Goal: Book appointment/travel/reservation

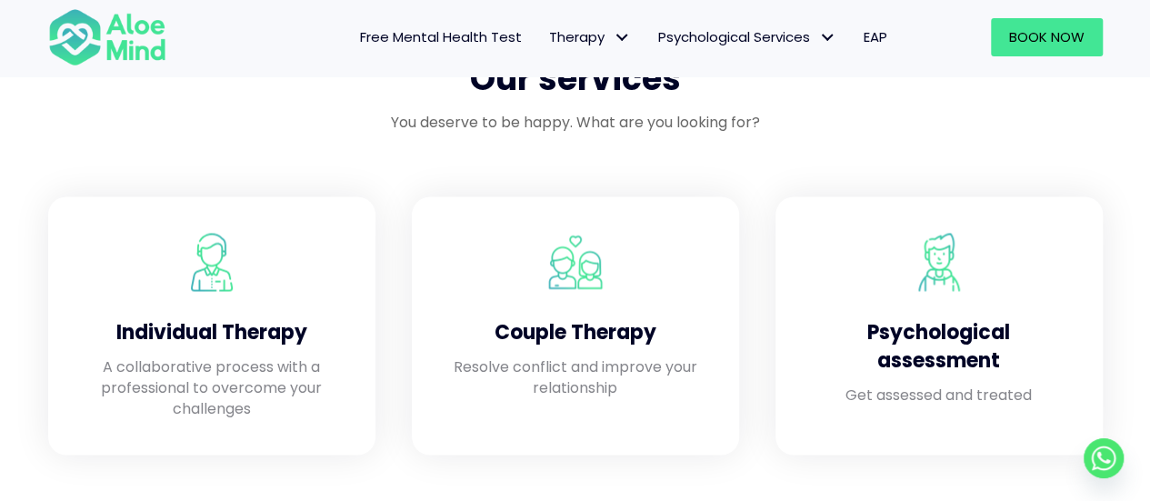
scroll to position [1636, 0]
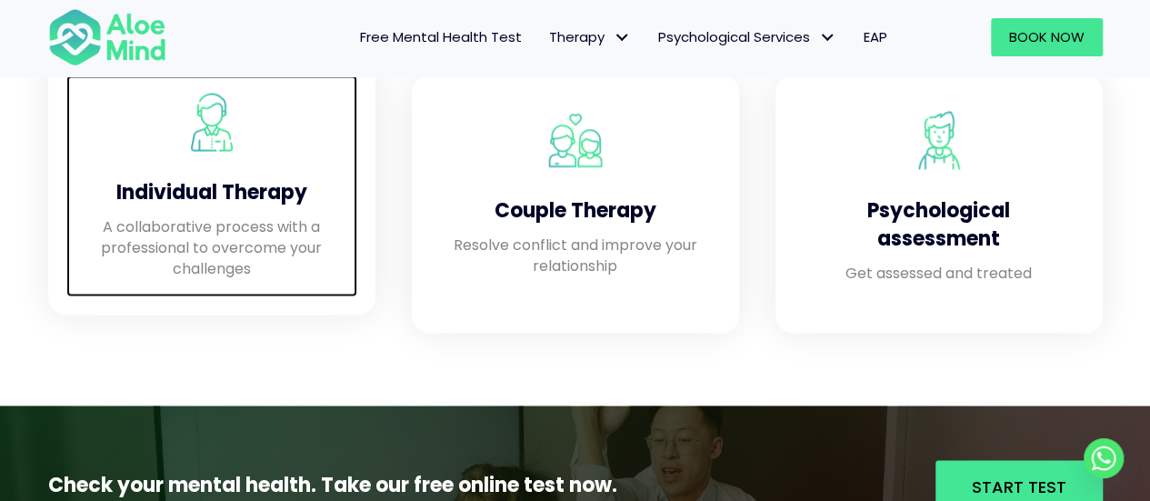
click at [203, 226] on p "A collaborative process with a professional to overcome your challenges" at bounding box center [212, 247] width 255 height 64
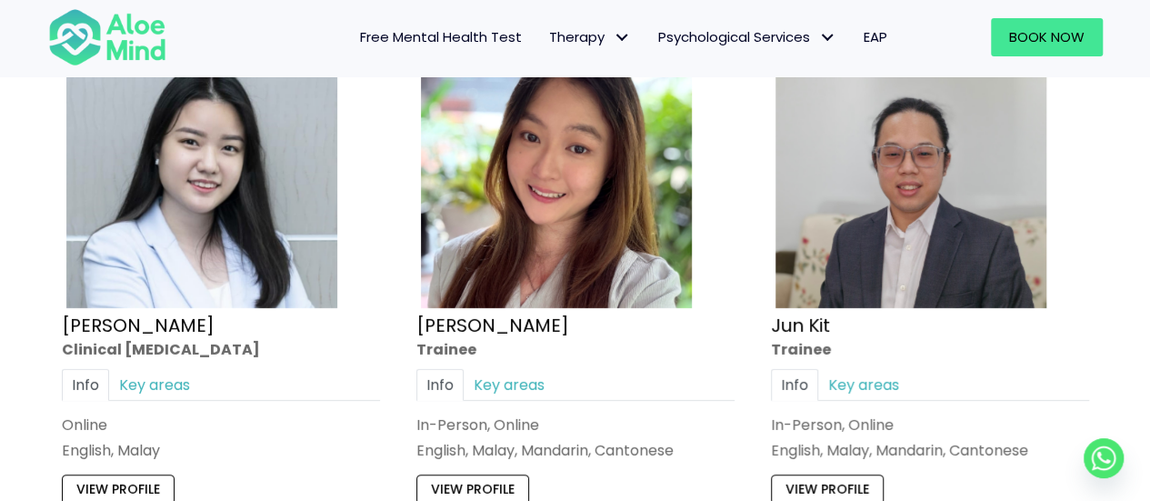
scroll to position [6272, 0]
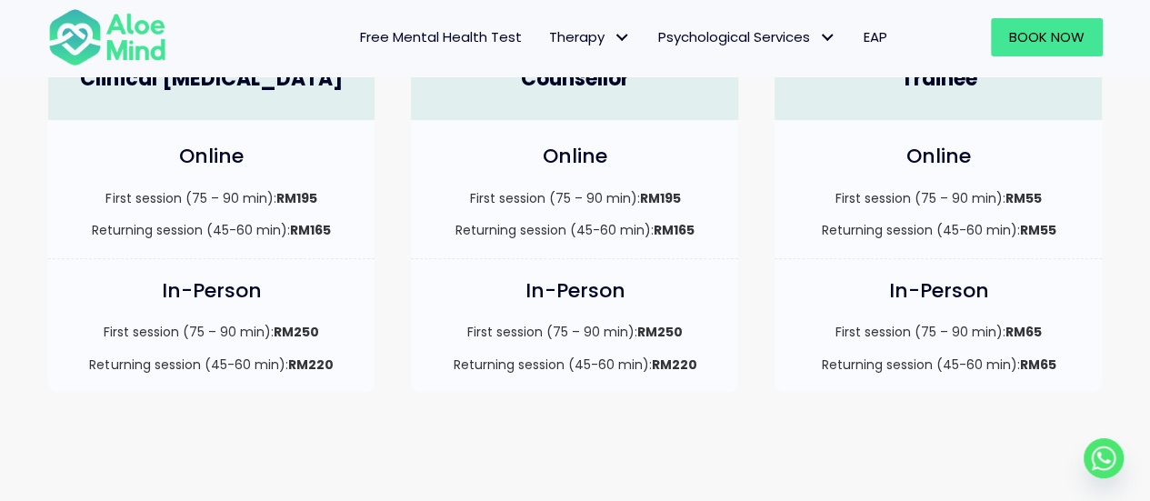
scroll to position [545, 0]
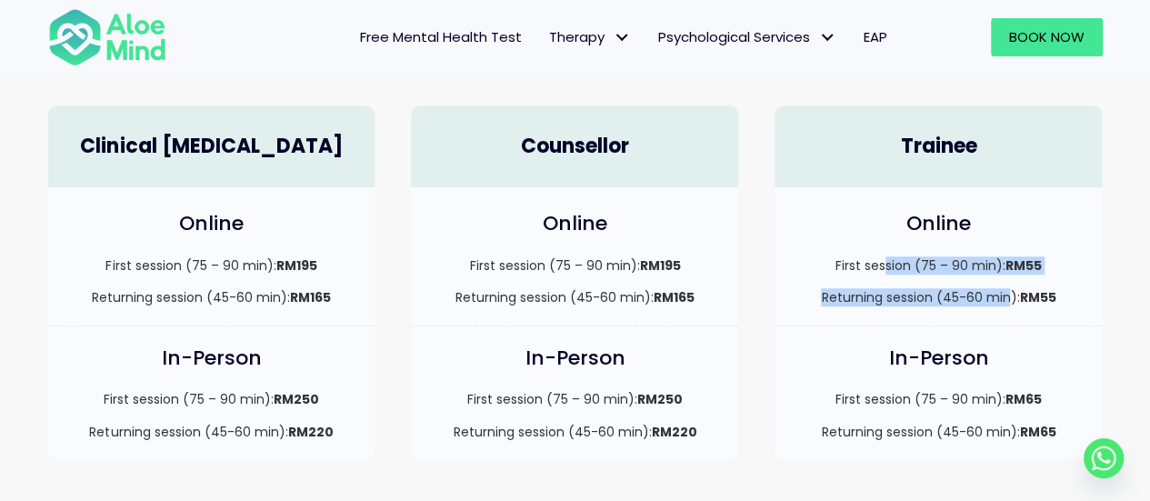
drag, startPoint x: 886, startPoint y: 258, endPoint x: 1011, endPoint y: 297, distance: 130.5
click at [1011, 297] on div "First session (75 – 90 min): RM55 Returning session (45-60 min): RM55" at bounding box center [938, 281] width 291 height 51
click at [1011, 297] on p "Returning session (45-60 min): RM55" at bounding box center [938, 297] width 291 height 18
drag, startPoint x: 927, startPoint y: 274, endPoint x: 997, endPoint y: 288, distance: 71.5
click at [996, 288] on div "First session (75 – 90 min): RM55 Returning session (45-60 min): RM55" at bounding box center [938, 281] width 291 height 51
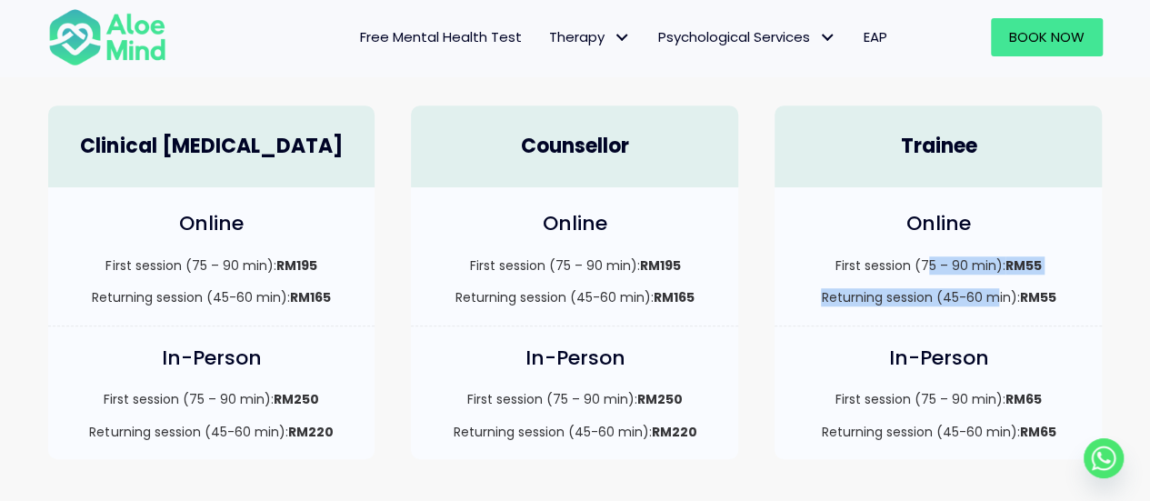
click at [997, 288] on p "Returning session (45-60 min): RM55" at bounding box center [938, 297] width 291 height 18
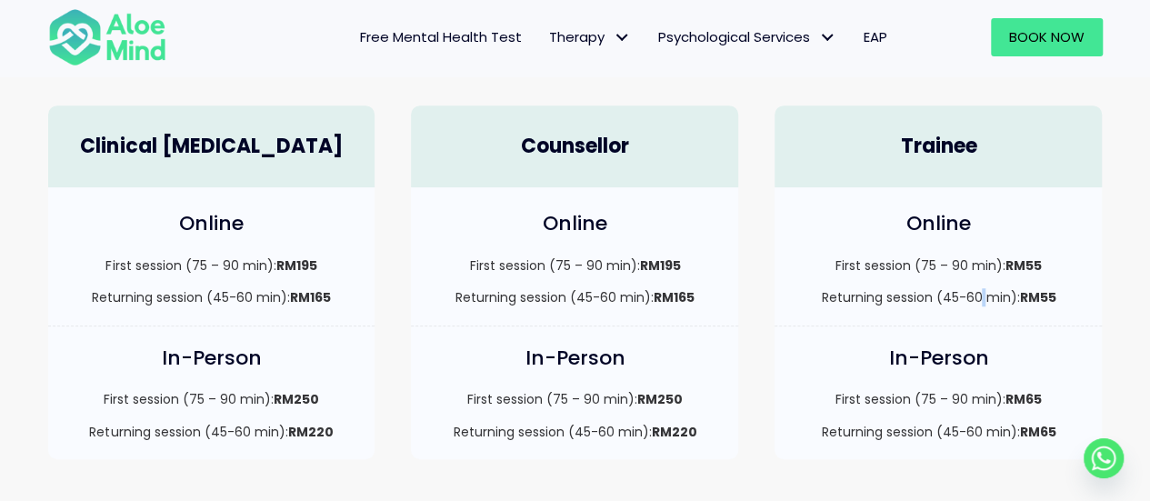
drag, startPoint x: 981, startPoint y: 278, endPoint x: 987, endPoint y: 309, distance: 31.6
click at [987, 309] on div "Online First session (75 – 90 min): RM55 Returning session (45-60 min): RM55" at bounding box center [937, 256] width 327 height 138
click at [1002, 35] on link "Book Now" at bounding box center [1047, 37] width 112 height 38
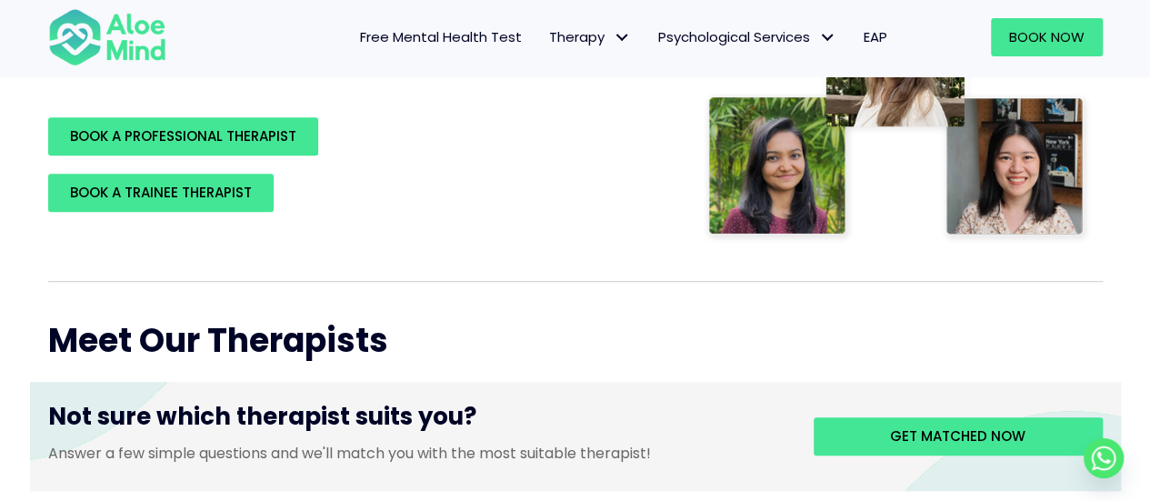
scroll to position [454, 0]
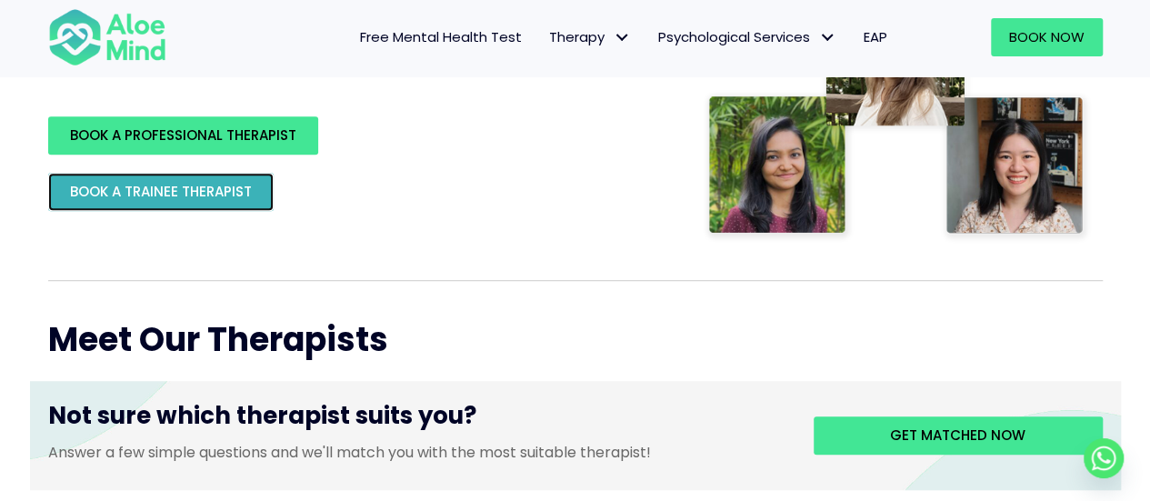
click at [213, 187] on span "BOOK A TRAINEE THERAPIST" at bounding box center [161, 191] width 182 height 19
